Goal: Transaction & Acquisition: Purchase product/service

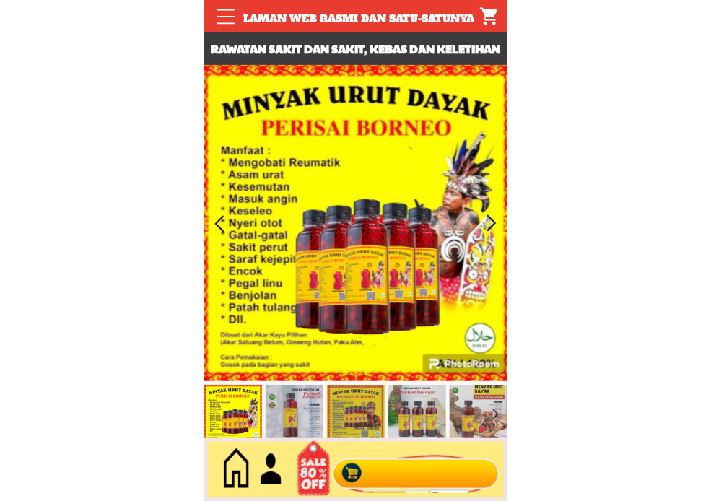
click at [429, 479] on div at bounding box center [416, 470] width 175 height 48
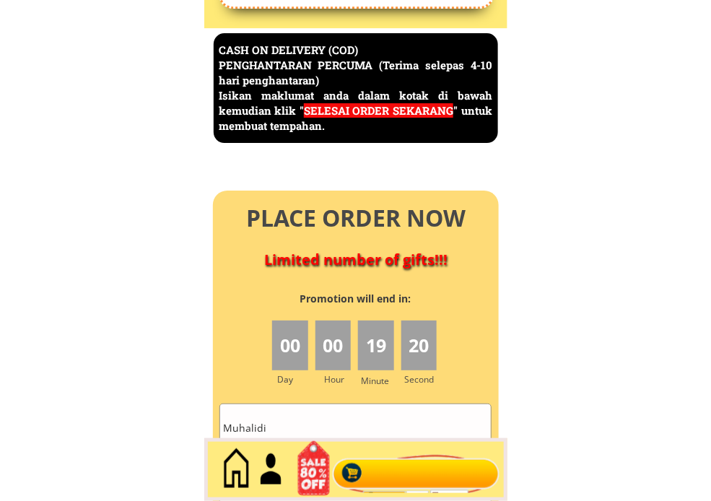
scroll to position [6265, 0]
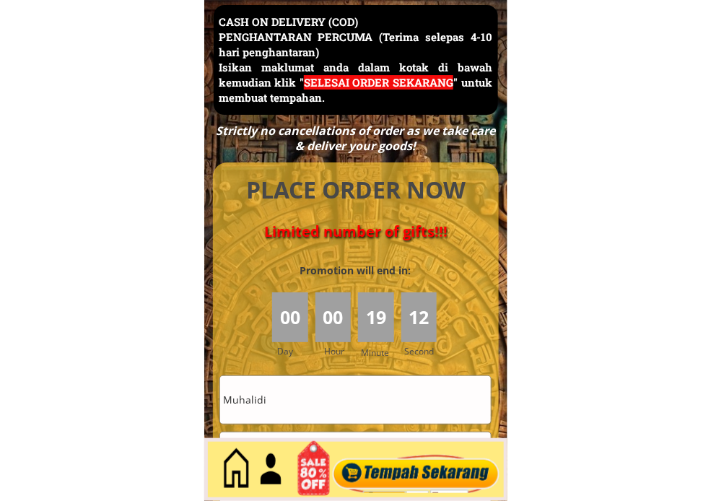
click at [358, 413] on input "Muhalidi" at bounding box center [355, 399] width 271 height 47
paste input "[PERSON_NAME]"
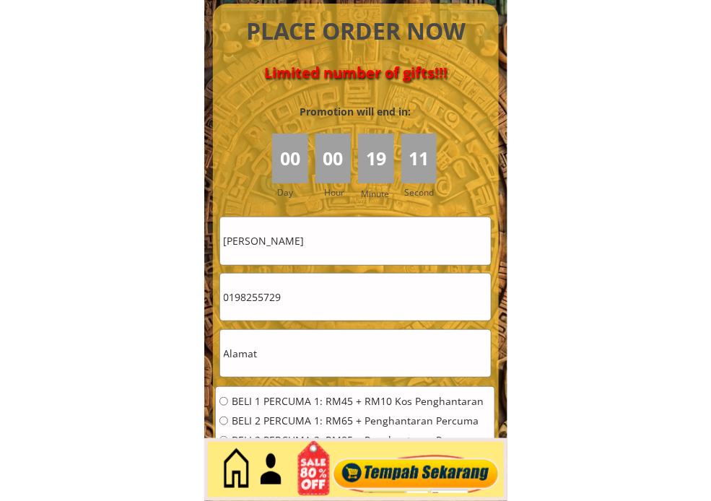
scroll to position [6425, 0]
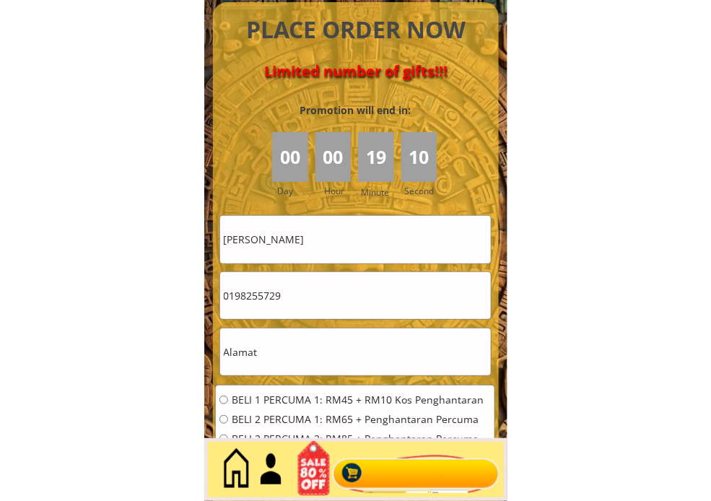
type input "[PERSON_NAME]"
click at [347, 343] on input "text" at bounding box center [355, 352] width 271 height 47
paste input "Jalan Dua , kg. Hulu teris"
type input "Jalan Dua , kg. Hulu teris"
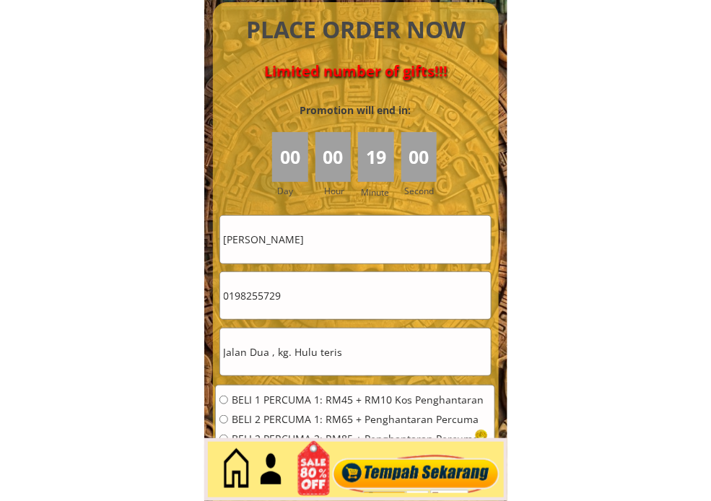
click at [358, 282] on input "0198255729" at bounding box center [355, 295] width 271 height 47
paste input "7-2511953"
click at [248, 294] on input "017-2511953" at bounding box center [355, 295] width 271 height 47
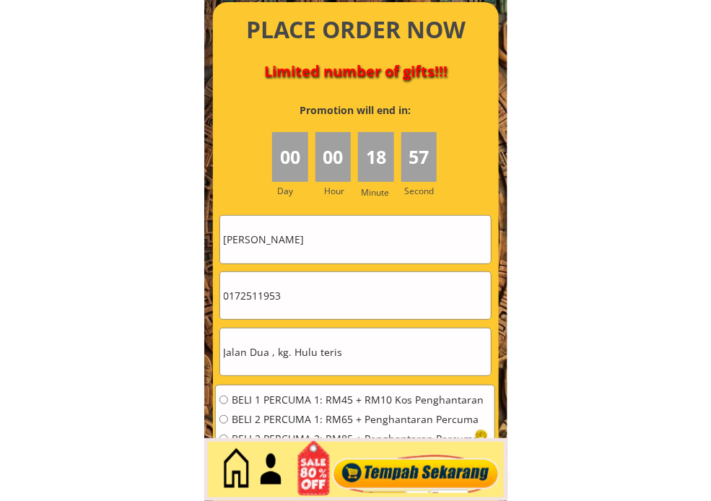
type input "0172511953"
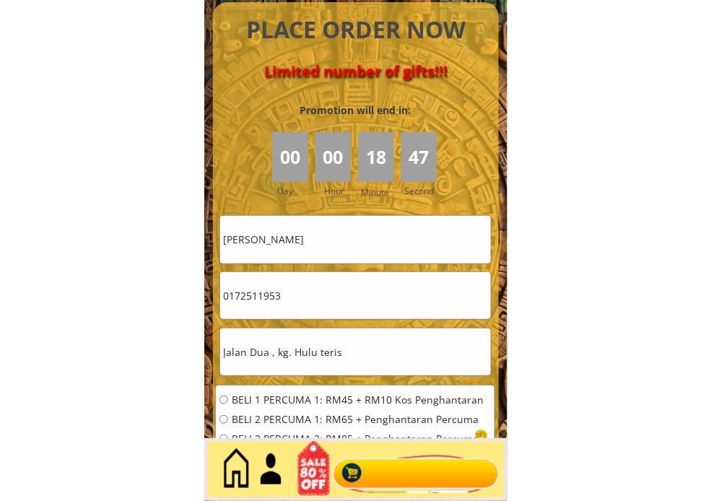
click at [368, 349] on input "Jalan Dua , kg. Hulu teris" at bounding box center [355, 352] width 271 height 47
paste input ", [GEOGRAPHIC_DATA], [GEOGRAPHIC_DATA] , [GEOGRAPHIC_DATA]"
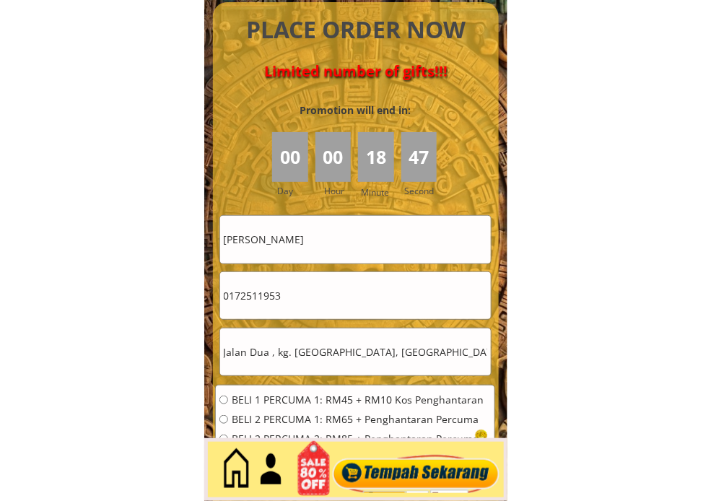
scroll to position [0, 35]
type input "Jalan Dua , kg. [GEOGRAPHIC_DATA], [GEOGRAPHIC_DATA], [GEOGRAPHIC_DATA] , [GEOG…"
click at [298, 398] on span "BELI 1 PERCUMA 1: RM45 + RM10 Kos Penghantaran" at bounding box center [358, 400] width 253 height 10
radio input "true"
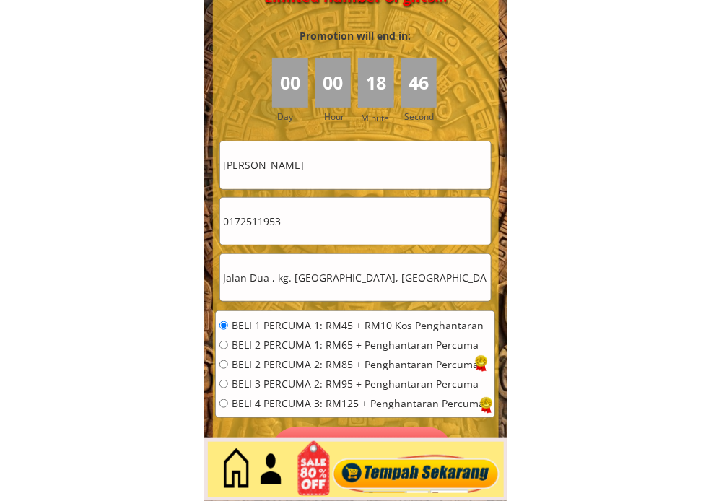
scroll to position [6586, 0]
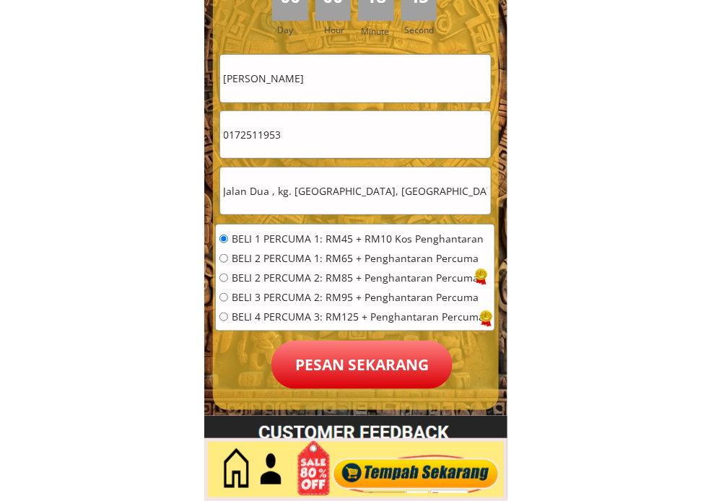
click at [355, 356] on p "Pesan sekarang" at bounding box center [362, 365] width 181 height 48
